Goal: Navigation & Orientation: Find specific page/section

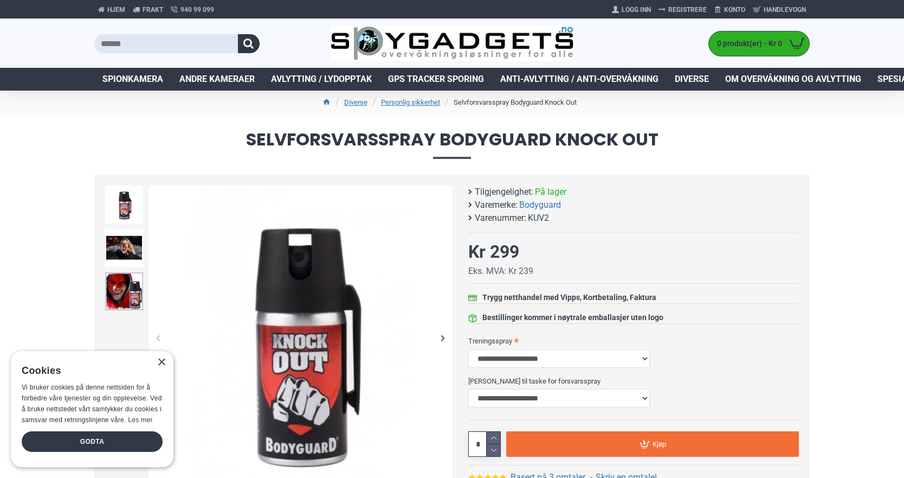
click at [122, 278] on img at bounding box center [124, 291] width 38 height 38
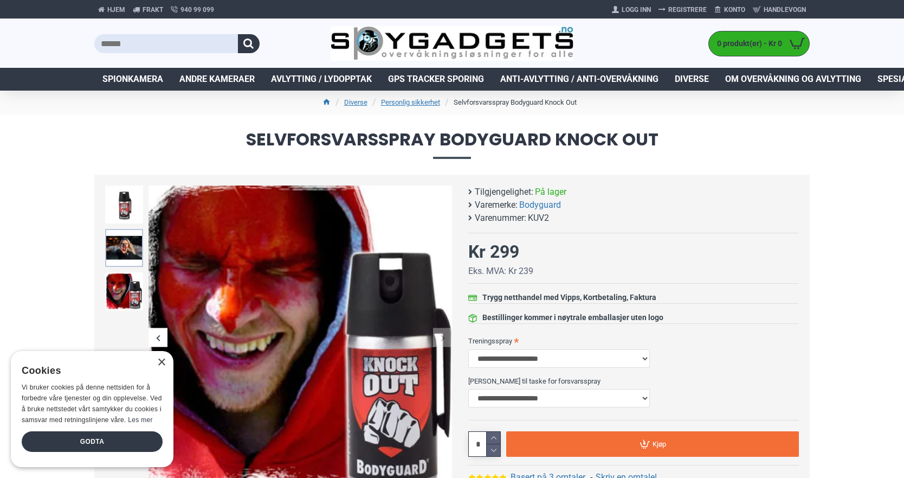
click at [121, 250] on img at bounding box center [124, 248] width 38 height 38
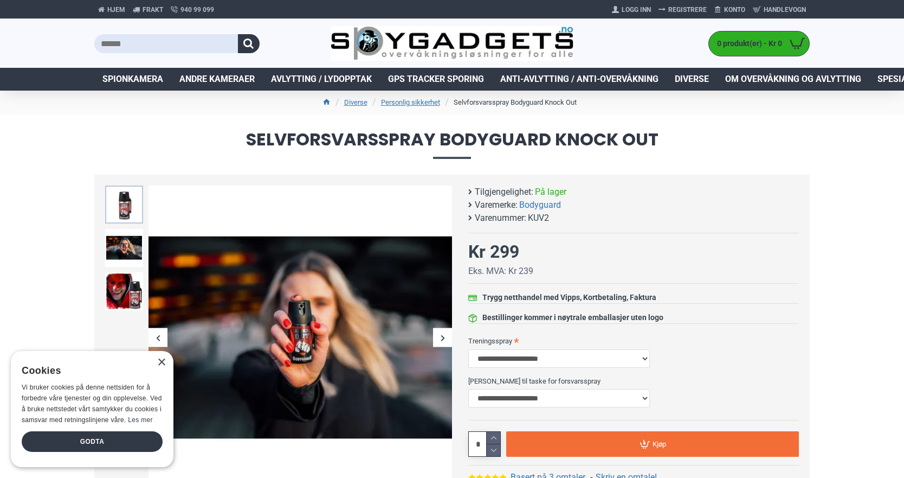
click at [126, 223] on img at bounding box center [124, 204] width 38 height 38
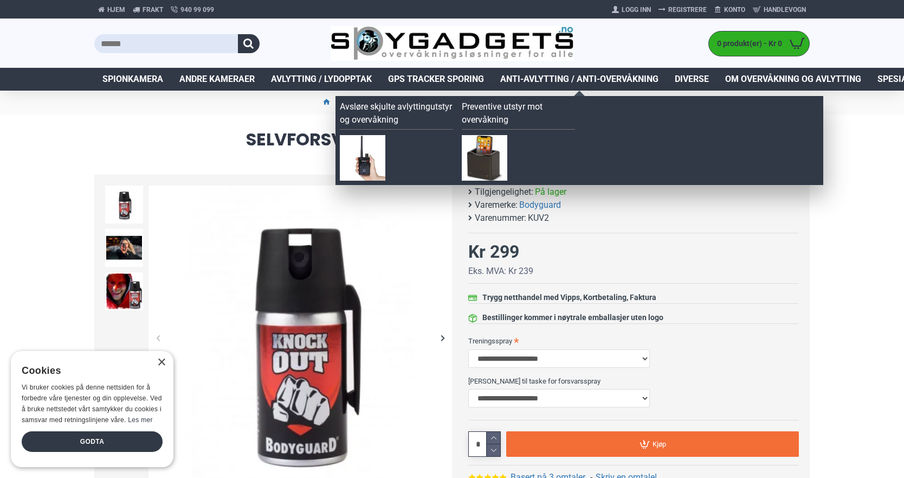
click at [526, 81] on span "Anti-avlytting / Anti-overvåkning" at bounding box center [579, 79] width 158 height 13
